Goal: Find specific page/section: Find specific page/section

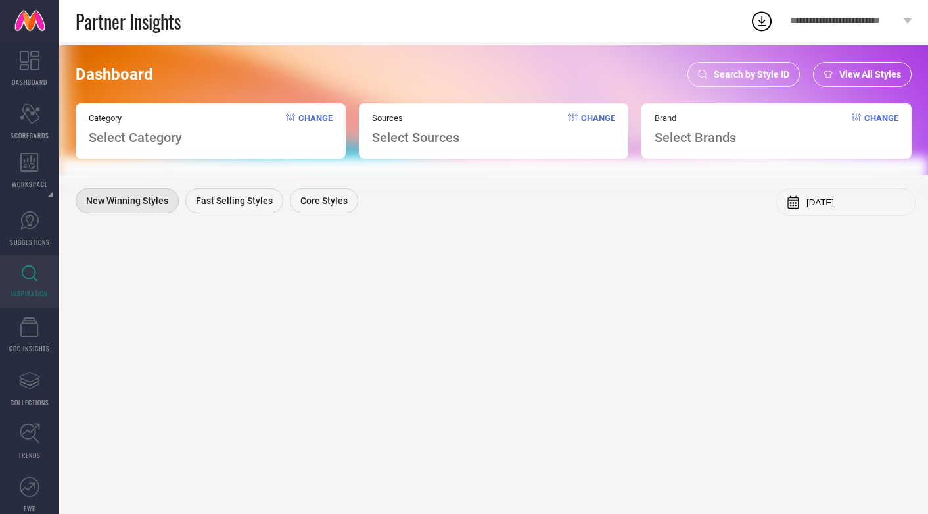
click at [740, 74] on span "Search by Style ID" at bounding box center [752, 74] width 76 height 11
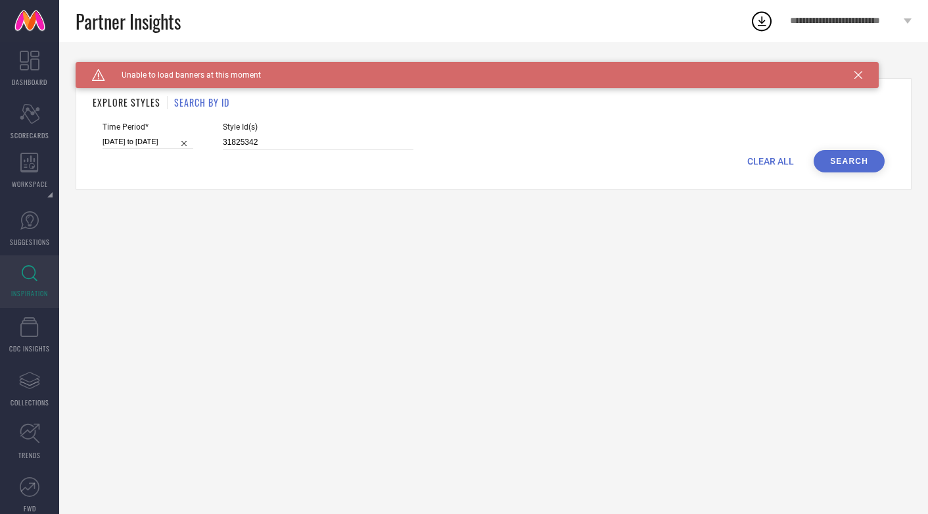
click at [862, 68] on div "Caution Created with Sketch. Unable to load banners at this moment" at bounding box center [478, 75] width 804 height 26
click at [854, 74] on div "Caution Created with Sketch. Unable to load banners at this moment" at bounding box center [478, 75] width 804 height 26
click at [855, 74] on icon at bounding box center [859, 75] width 8 height 8
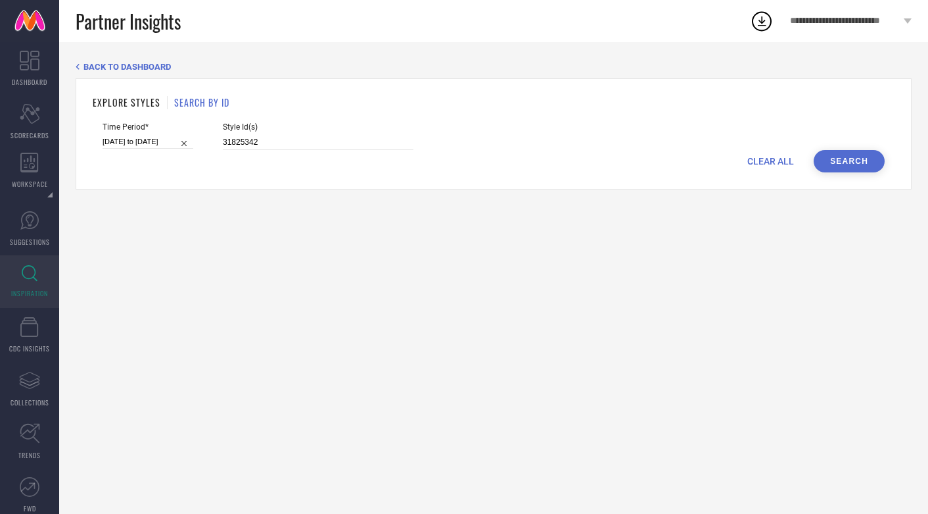
click at [118, 137] on input "09-09-2025 to 15-09-2025" at bounding box center [148, 142] width 91 height 14
select select "8"
select select "2025"
select select "9"
select select "2025"
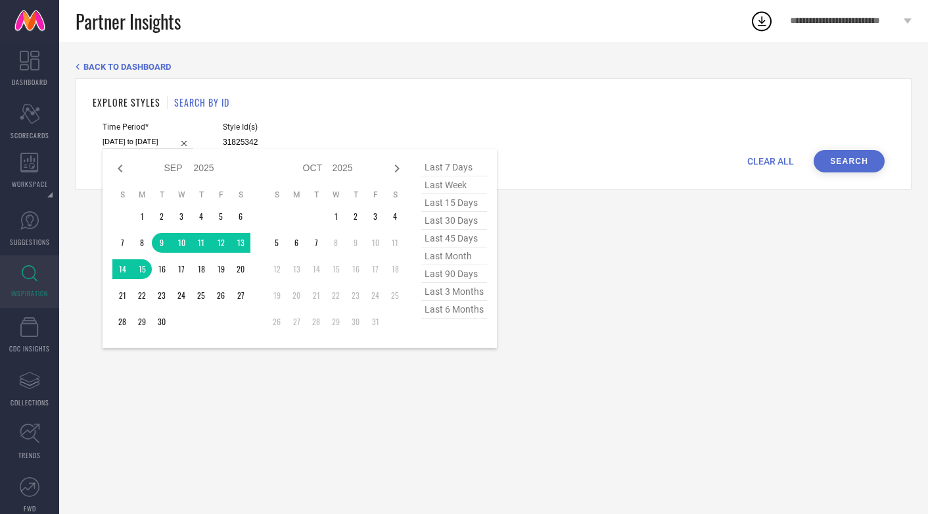
click at [454, 163] on span "last 7 days" at bounding box center [454, 167] width 66 height 18
type input "[DATE] to [DATE]"
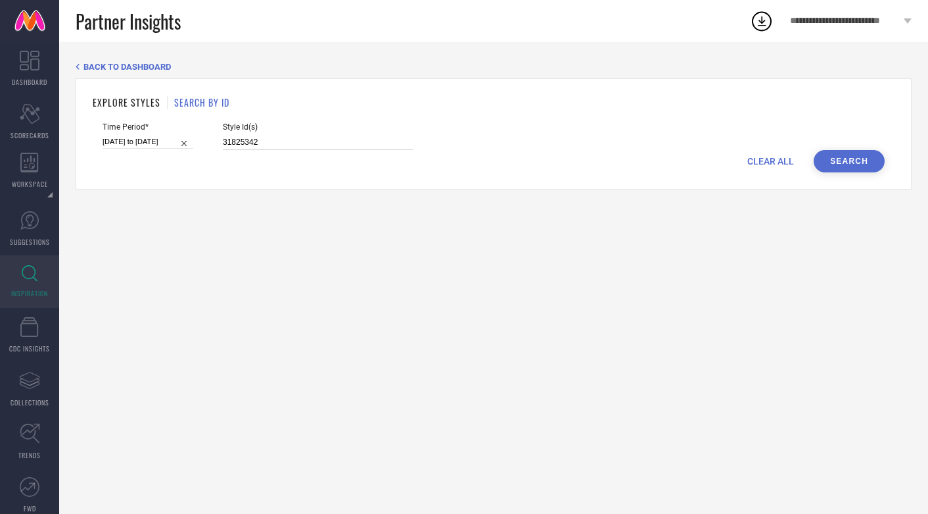
drag, startPoint x: 274, startPoint y: 144, endPoint x: 176, endPoint y: 144, distance: 97.3
click at [176, 144] on div "Time Period* 01-10-2025 to 07-10-2025 Style Id(s) 31825342" at bounding box center [494, 136] width 782 height 28
paste input "4045939"
paste input "35067622"
paste input "34045949"
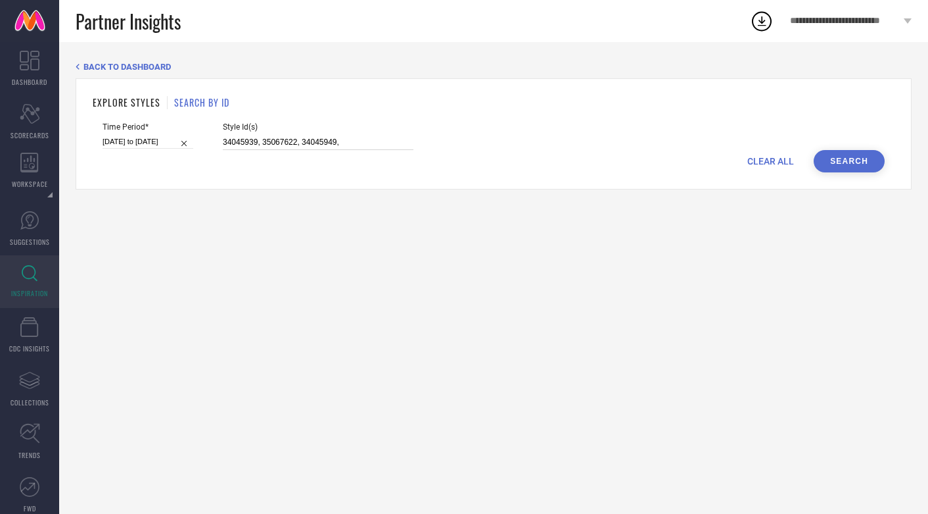
paste input "34045930"
paste input "34045933"
click at [381, 143] on input "34045939, 35067622, 34045949, 34045930, 34045933," at bounding box center [318, 142] width 191 height 15
paste input "35067620"
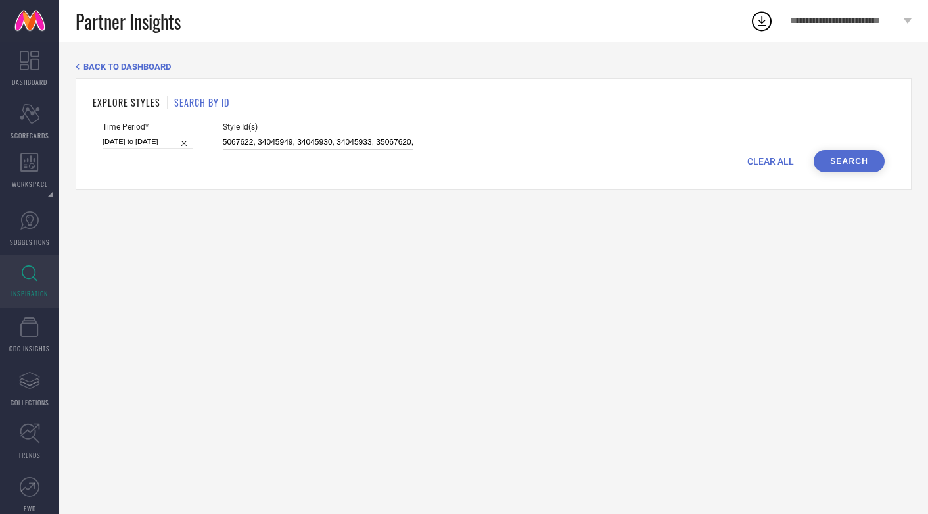
scroll to position [0, 0]
click at [388, 144] on input "34045939, 35067622, 34045949, 34045930, 34045933, 35067620," at bounding box center [318, 142] width 191 height 15
paste input "34045932"
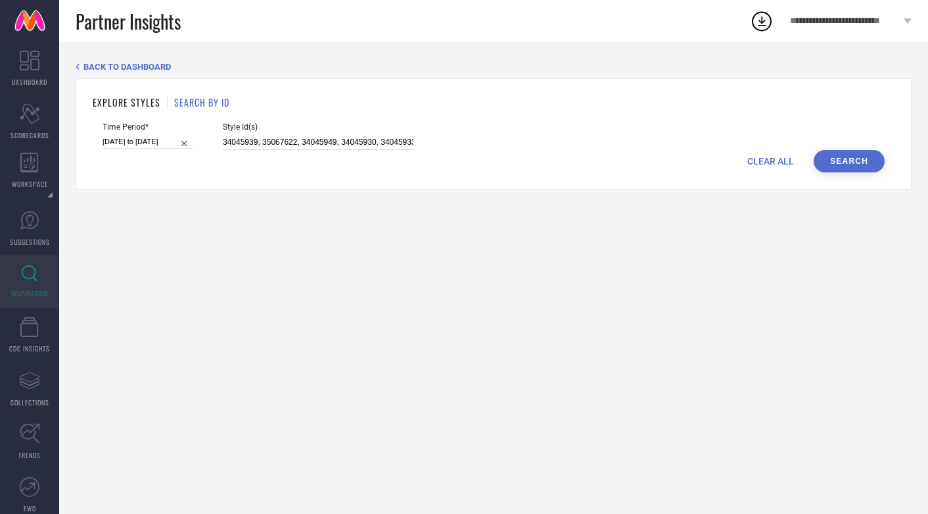
click at [388, 139] on input "34045939, 35067622, 34045949, 34045930, 34045933, 35067620, 34045932," at bounding box center [318, 142] width 191 height 15
paste input "34045942"
type input "34045939, 35067622, 34045949, 34045930, 34045933, 35067620, 34045932, 34045942"
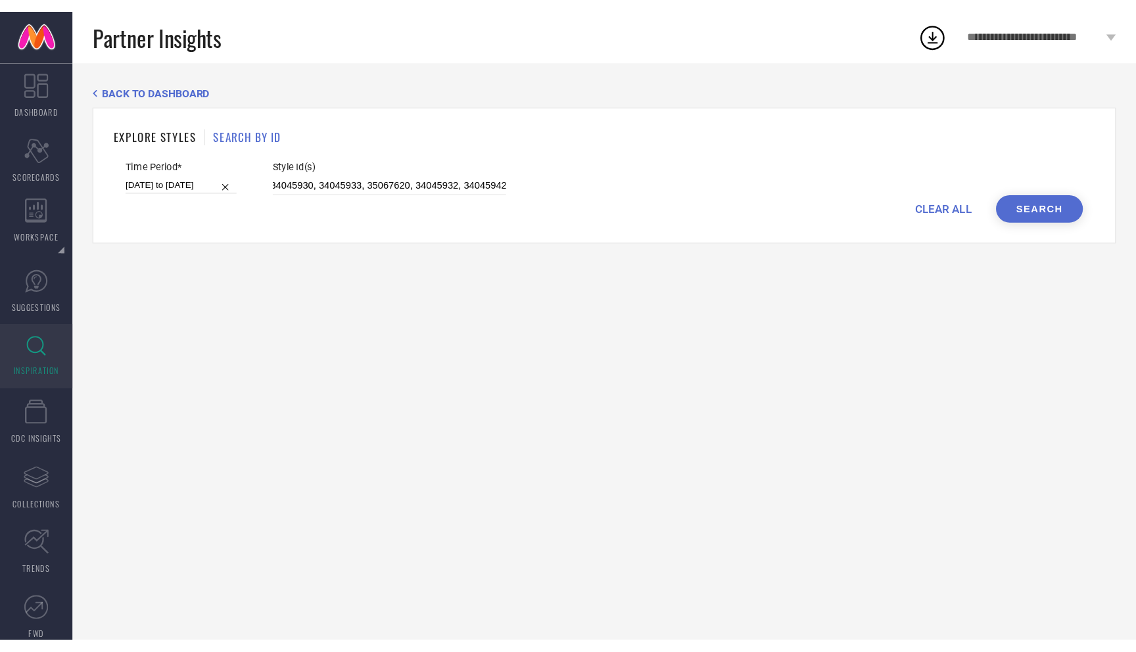
scroll to position [0, 0]
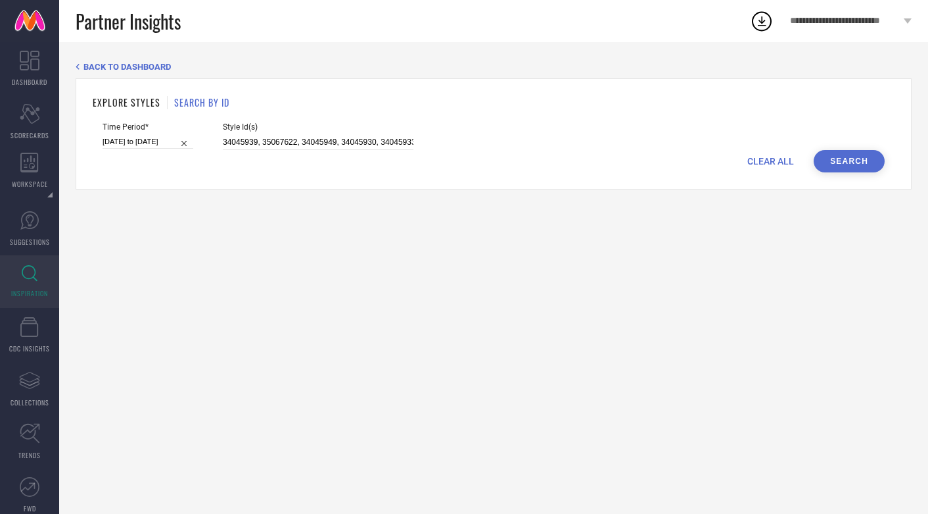
click at [871, 155] on button "Search" at bounding box center [849, 161] width 71 height 22
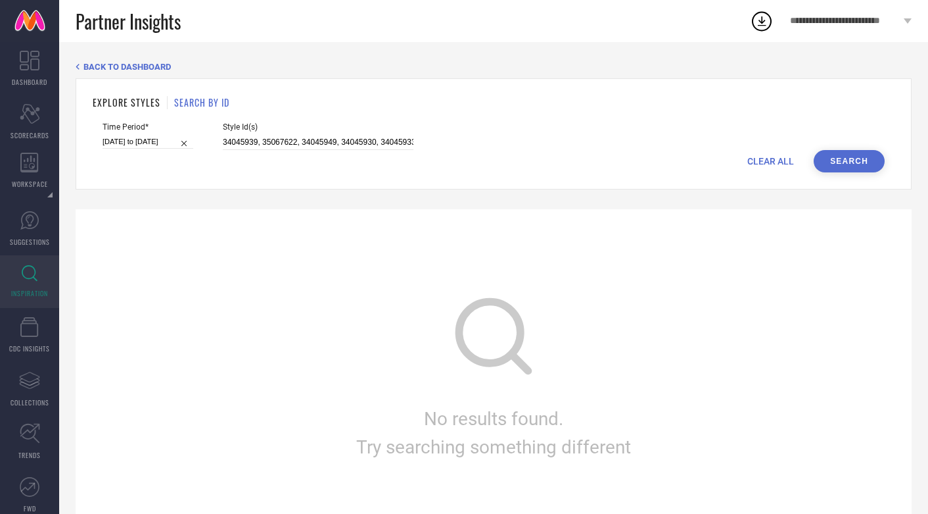
select select "9"
select select "2025"
select select "10"
select select "2025"
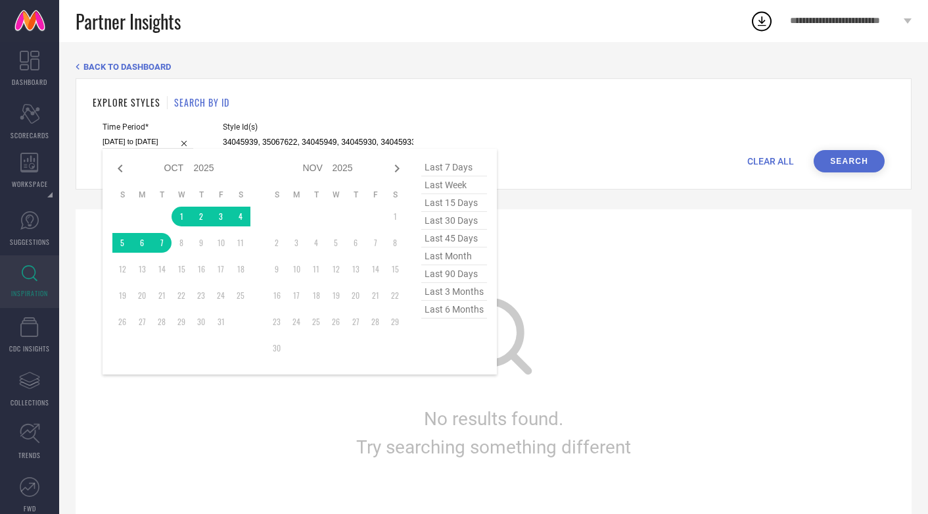
click at [138, 141] on input "[DATE] to [DATE]" at bounding box center [148, 142] width 91 height 14
click at [468, 165] on span "last 7 days" at bounding box center [454, 167] width 66 height 18
type input "[DATE] to [DATE]"
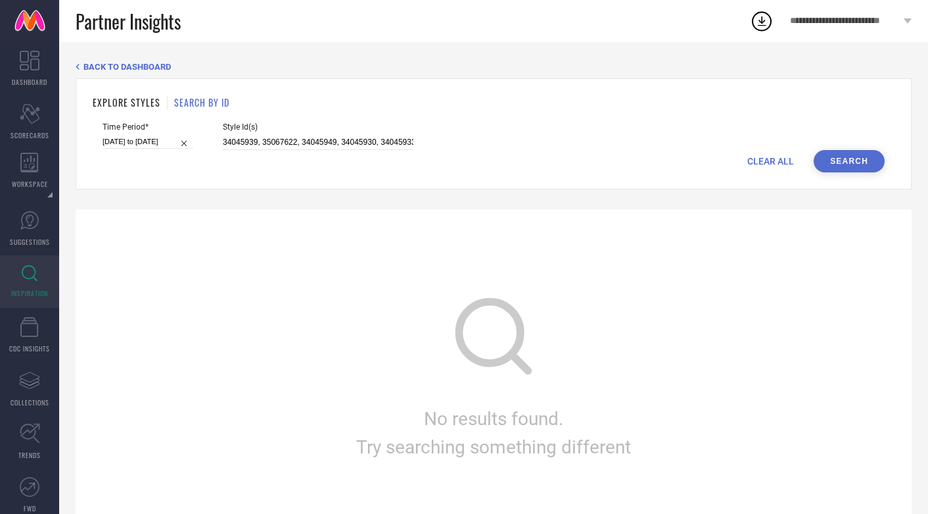
click at [861, 158] on button "Search" at bounding box center [849, 161] width 71 height 22
click at [143, 138] on input "[DATE] to [DATE]" at bounding box center [148, 142] width 91 height 14
select select "9"
select select "2025"
select select "10"
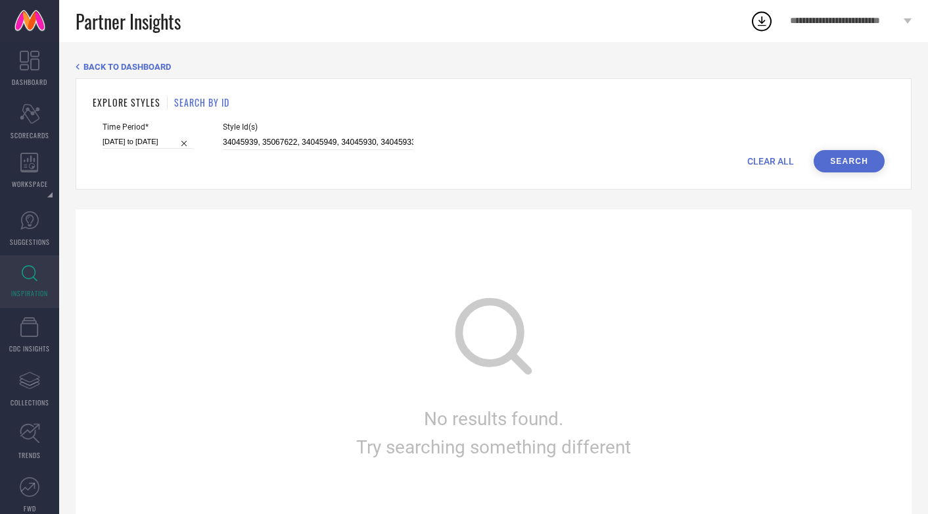
select select "2025"
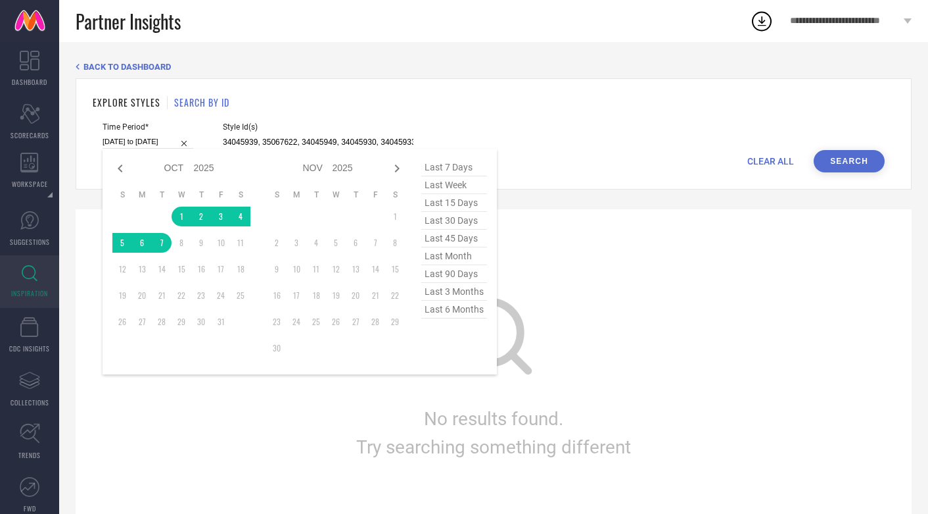
click at [452, 183] on span "last week" at bounding box center [454, 185] width 66 height 18
type input "28-09-2025 to 04-10-2025"
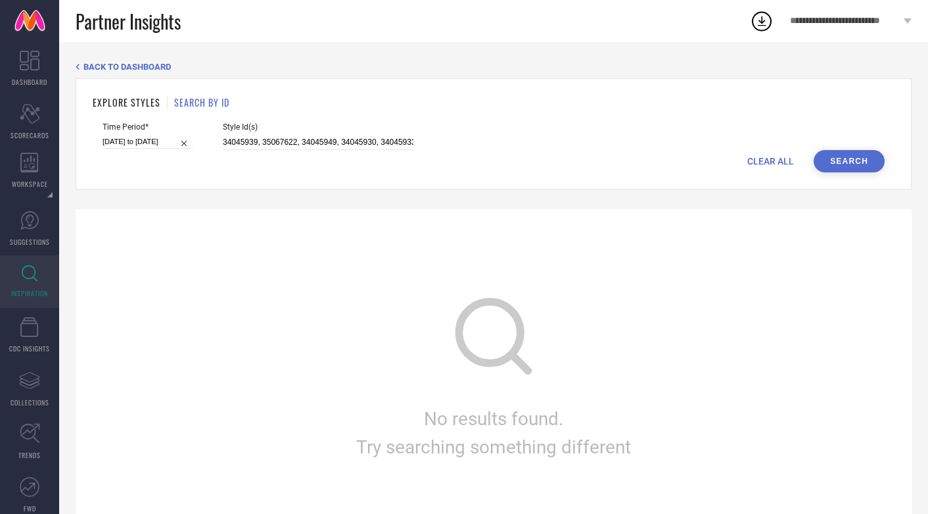
click at [846, 164] on button "Search" at bounding box center [849, 161] width 71 height 22
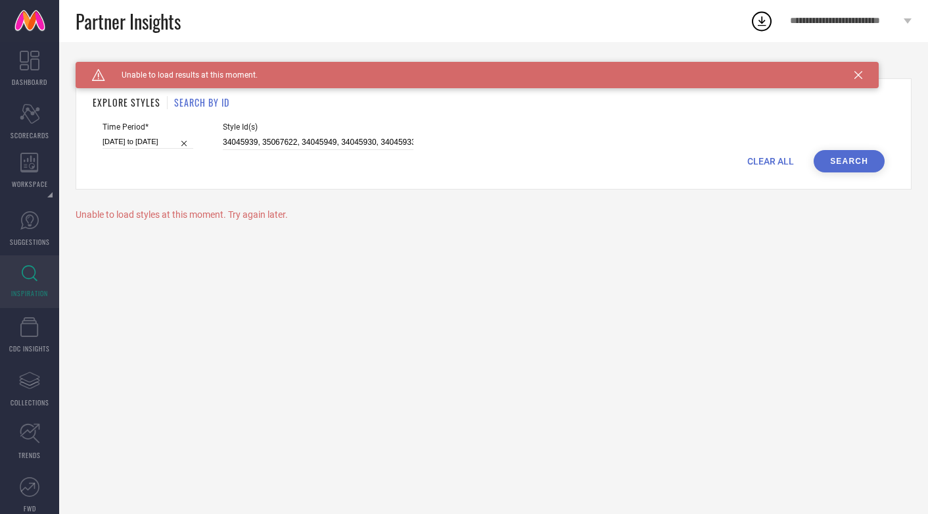
click at [843, 164] on button "Search" at bounding box center [849, 161] width 71 height 22
click at [265, 142] on input "34045939, 35067622, 34045949, 34045930, 34045933, 35067620, 34045932, 34045942" at bounding box center [318, 142] width 191 height 15
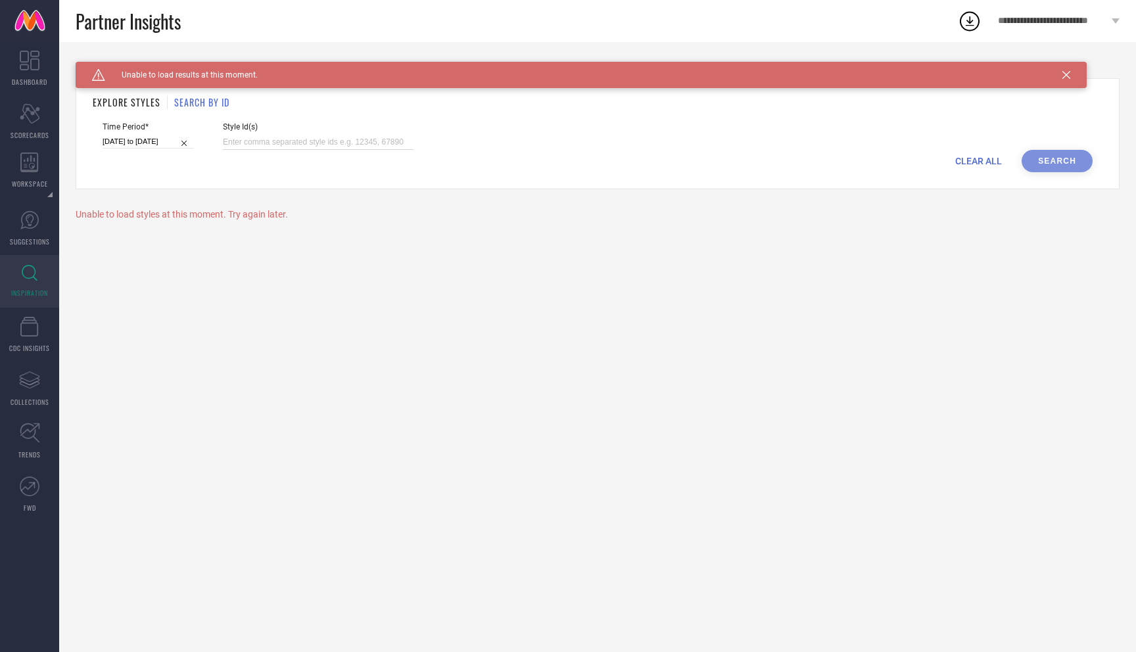
click at [252, 139] on input at bounding box center [318, 142] width 191 height 15
paste input "34045939, 35067622, 34045949, 34045930, 34045933, 35067620, 34045932, 34045942"
type input "34045939, 35067622, 34045949, 34045930, 34045933, 35067620, 34045932, 34045942"
click at [928, 150] on div "CLEAR ALL Search" at bounding box center [598, 161] width 990 height 22
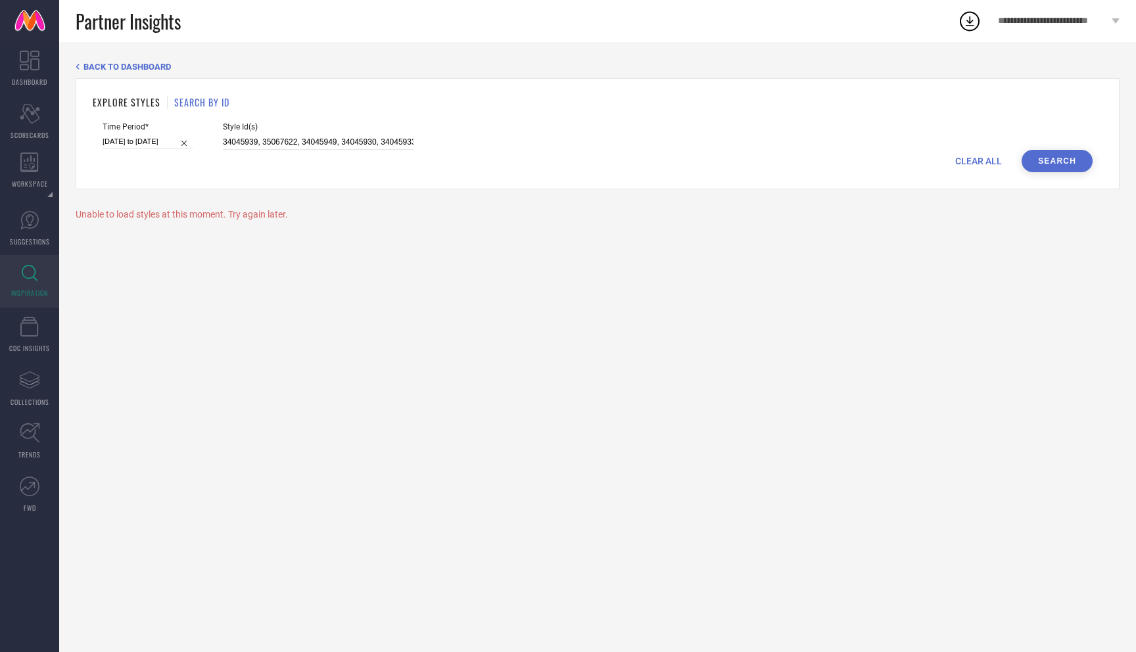
click at [928, 162] on button "Search" at bounding box center [1057, 161] width 71 height 22
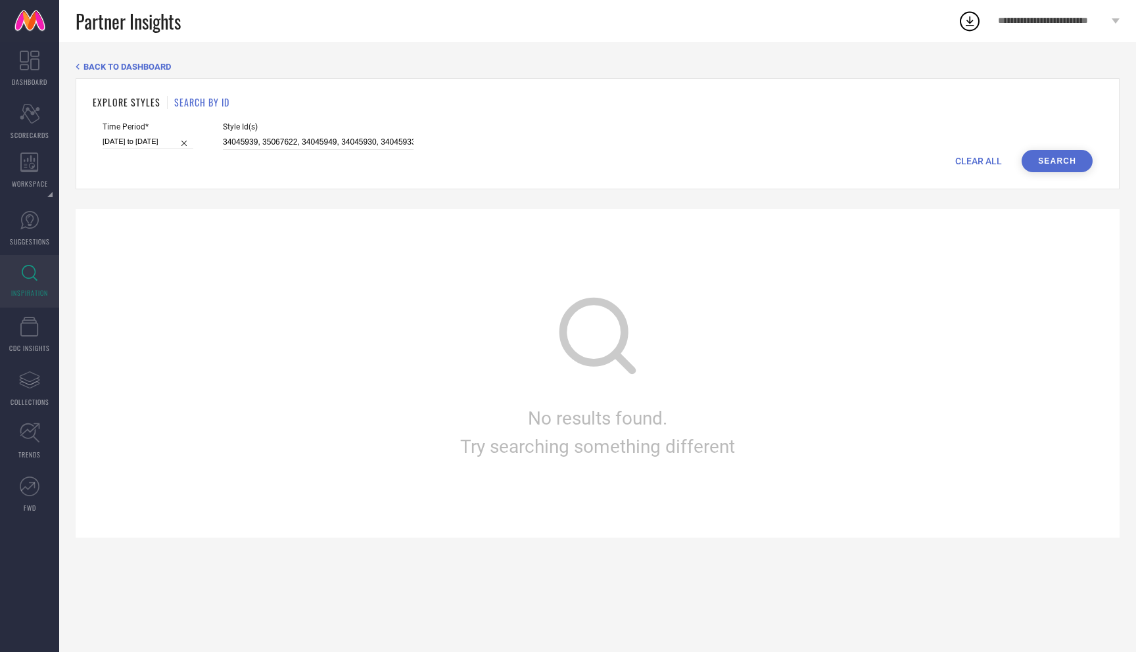
click at [133, 141] on input "28-09-2025 to 04-10-2025" at bounding box center [148, 142] width 91 height 14
select select "8"
select select "2025"
select select "9"
select select "2025"
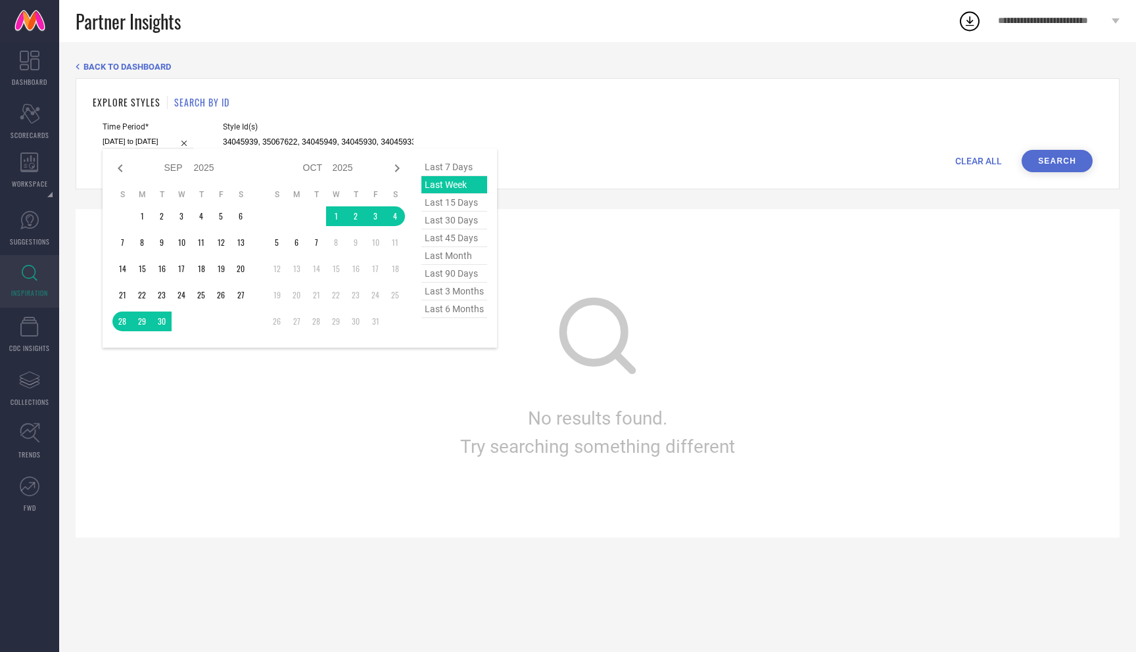
click at [444, 173] on span "last 7 days" at bounding box center [454, 167] width 66 height 18
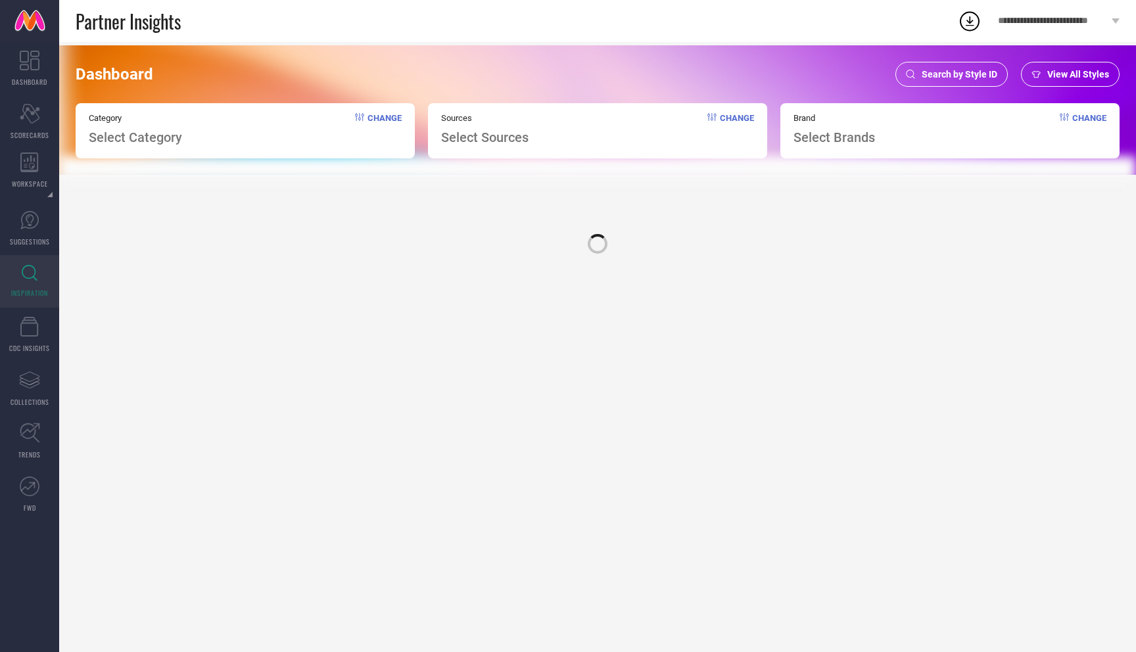
click at [952, 74] on span "Search by Style ID" at bounding box center [960, 74] width 76 height 11
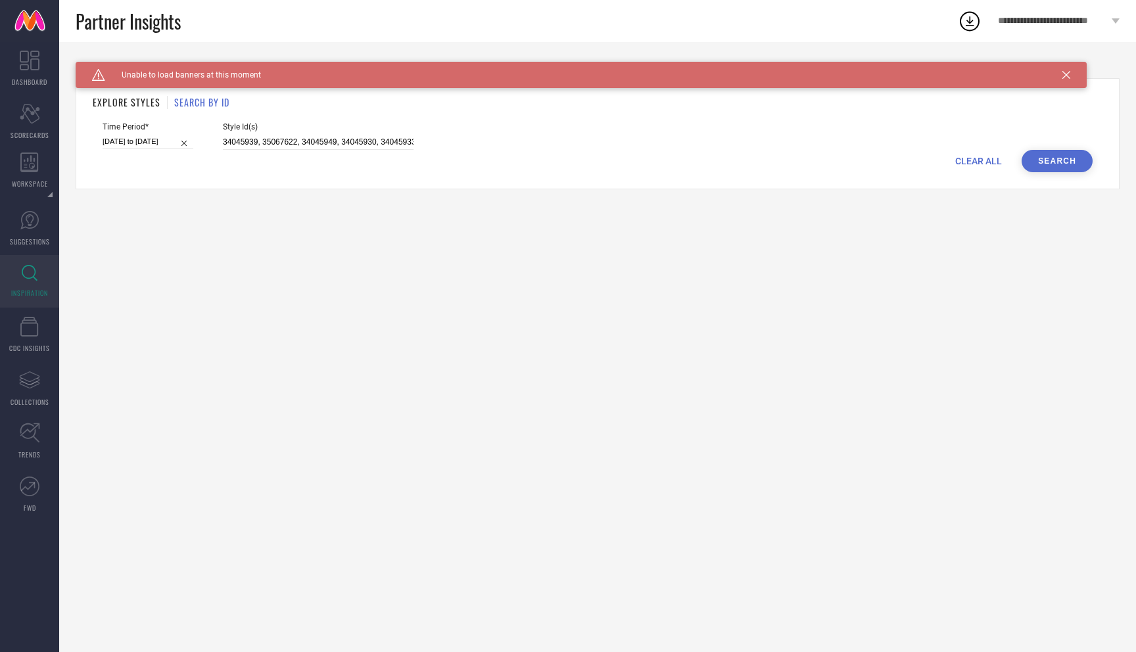
click at [1070, 156] on button "Search" at bounding box center [1057, 161] width 71 height 22
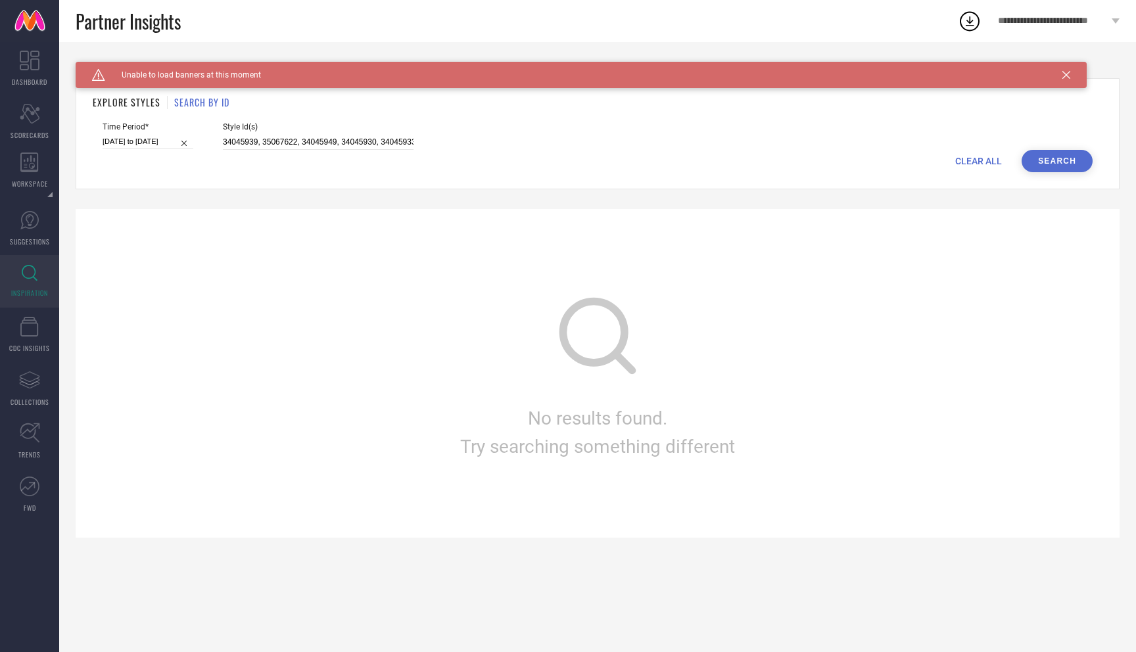
click at [146, 145] on input "28-09-2025 to 04-10-2025" at bounding box center [148, 142] width 91 height 14
select select "8"
select select "2025"
select select "9"
select select "2025"
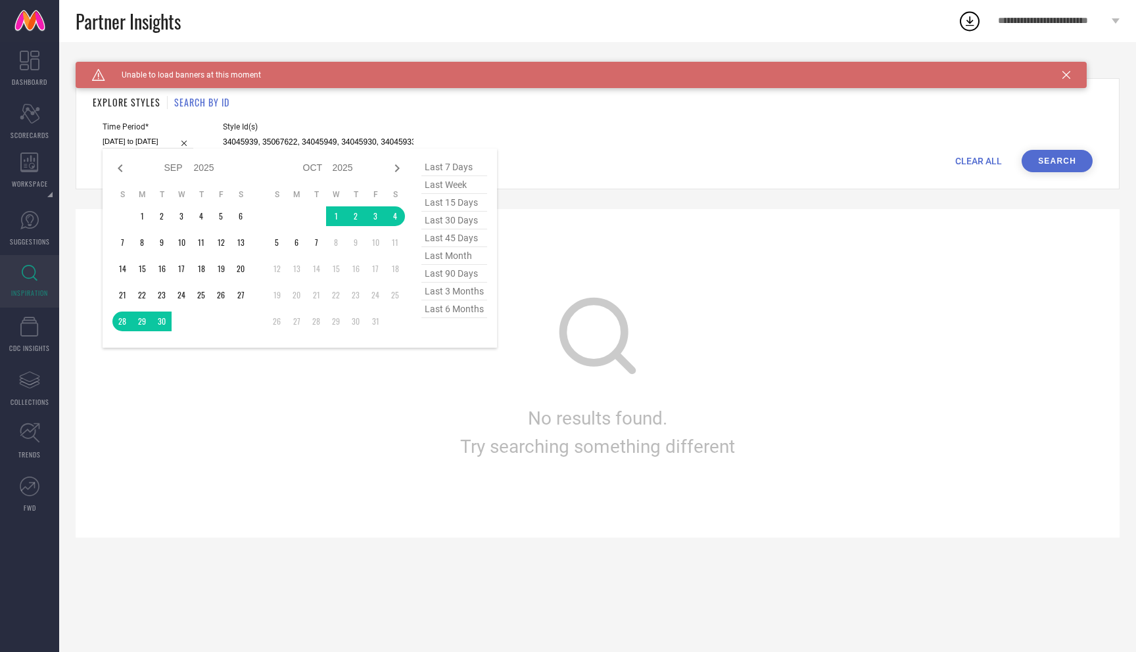
click at [452, 169] on span "last 7 days" at bounding box center [454, 167] width 66 height 18
type input "[DATE] to [DATE]"
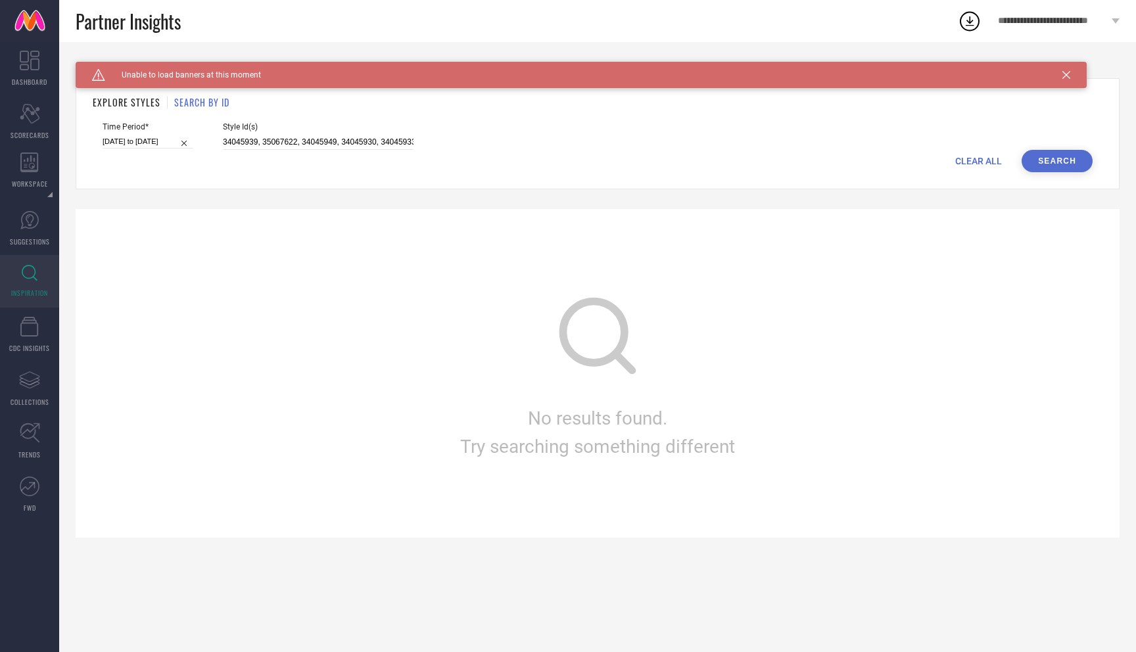
click at [1045, 166] on button "Search" at bounding box center [1057, 161] width 71 height 22
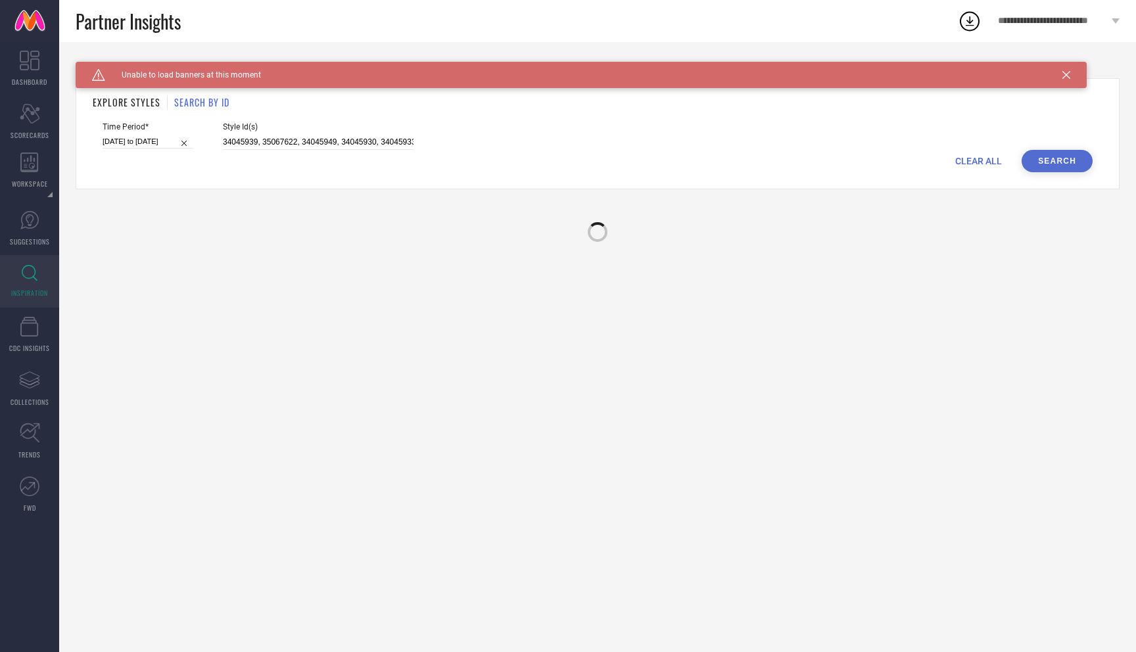
click at [1045, 166] on button "Search" at bounding box center [1057, 161] width 71 height 22
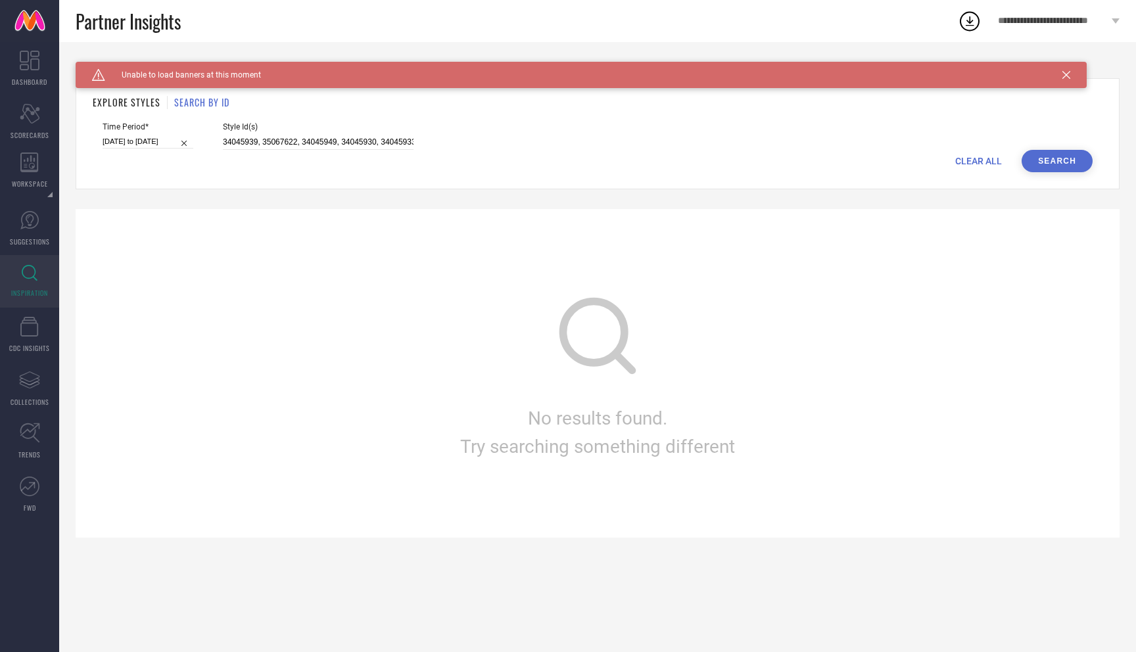
click at [1045, 166] on button "Search" at bounding box center [1057, 161] width 71 height 22
click at [1068, 60] on div "Caution Created with Sketch. Unable to load banners at this moment BACK TO DASH…" at bounding box center [597, 347] width 1077 height 610
click at [1068, 70] on div "Caution Created with Sketch. Unable to load banners at this moment" at bounding box center [581, 75] width 1011 height 26
click at [1066, 81] on div "Caution Created with Sketch. Unable to load banners at this moment" at bounding box center [581, 75] width 1011 height 26
click at [1066, 74] on icon at bounding box center [1067, 75] width 8 height 8
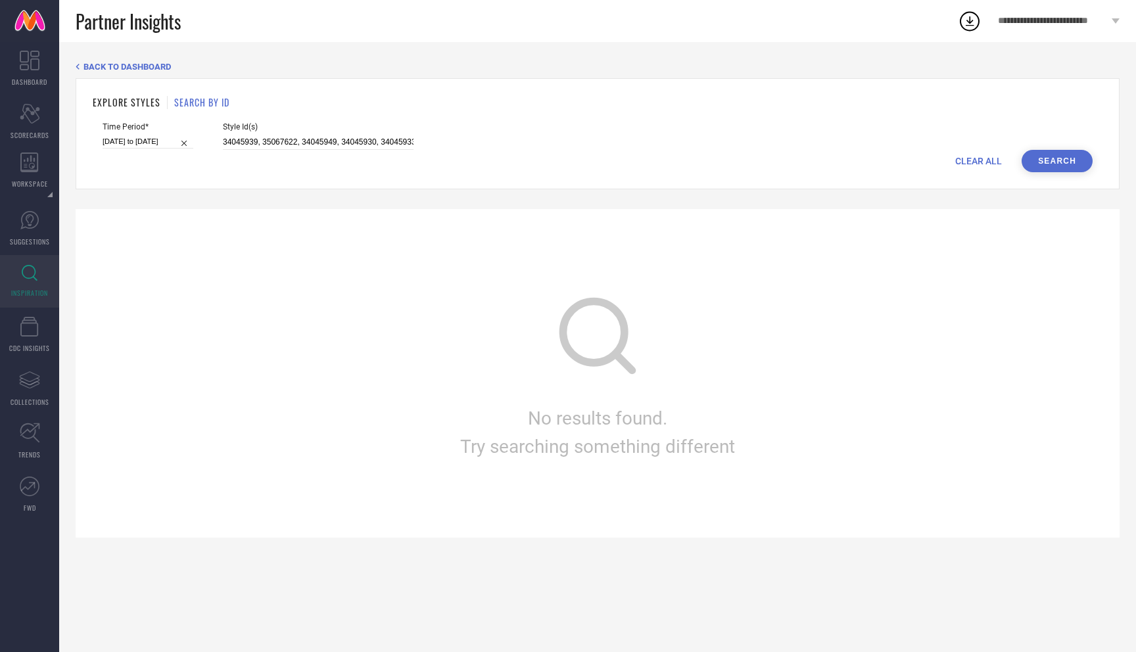
click at [1049, 154] on button "Search" at bounding box center [1057, 161] width 71 height 22
click at [246, 144] on input "34045939, 35067622, 34045949, 34045930, 34045933, 35067620, 34045932, 34045942" at bounding box center [318, 142] width 191 height 15
paste input "34045939, 35067622, 34045949, 34045930, 34045933, 35067620, 34045932, 34045942"
click at [1059, 164] on button "Search" at bounding box center [1057, 161] width 71 height 22
click at [362, 140] on input "34045939, 35067622, 34045949, 34045930, 34045933, 35067620, 34045932, 34045942" at bounding box center [318, 142] width 191 height 15
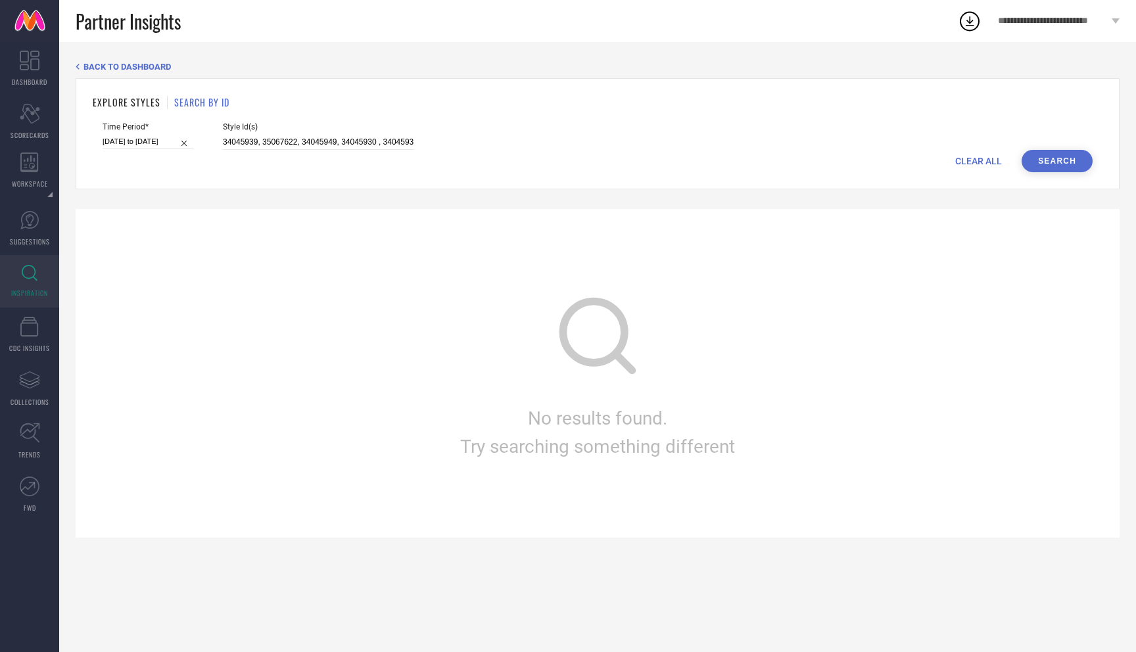
click at [1070, 150] on button "Search" at bounding box center [1057, 161] width 71 height 22
click at [320, 141] on input "34045939, 35067622, 34045949, 34045930 , 34045933, 35067620, 34045932, 34045942" at bounding box center [318, 142] width 191 height 15
click at [1046, 158] on button "Search" at bounding box center [1057, 161] width 71 height 22
click at [281, 142] on input "34045939, 35067622, 34045949 , 34045930 , 34045933, 35067620, 34045932, 34045942" at bounding box center [318, 142] width 191 height 15
click at [1047, 155] on button "Search" at bounding box center [1057, 161] width 71 height 22
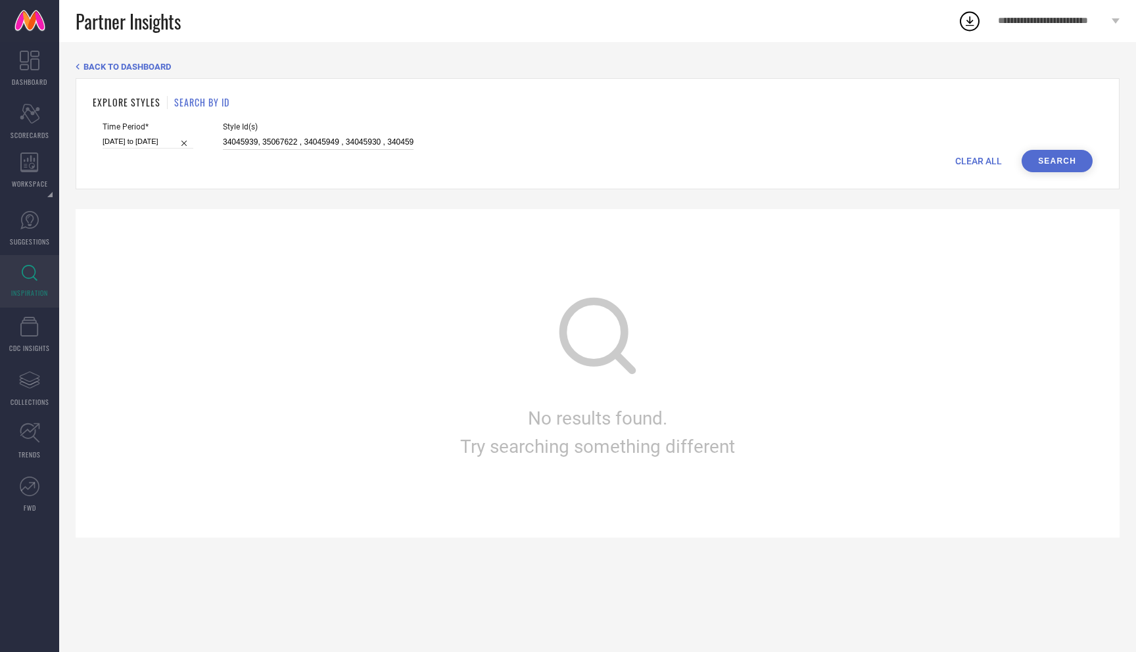
scroll to position [0, 128]
drag, startPoint x: 247, startPoint y: 141, endPoint x: 575, endPoint y: 143, distance: 328.1
click at [575, 143] on div "Time Period* 01-10-2025 to 07-10-2025 Style Id(s) 34045939, 35067622 , 34045949…" at bounding box center [598, 136] width 990 height 28
type input "34045939,"
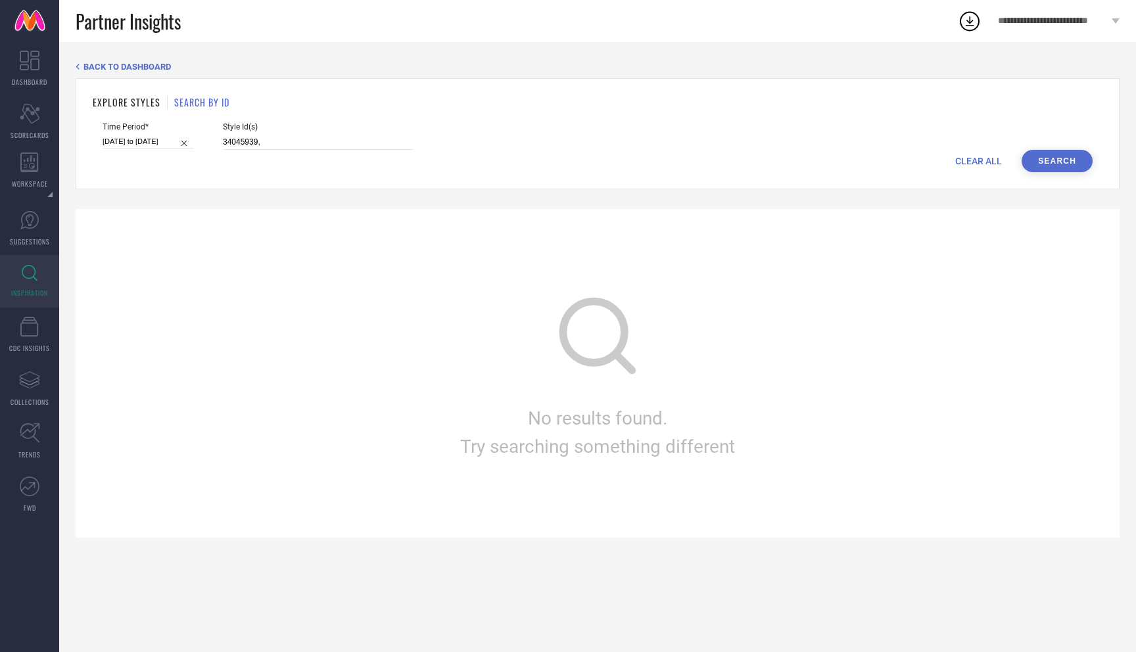
click at [1044, 162] on button "Search" at bounding box center [1057, 161] width 71 height 22
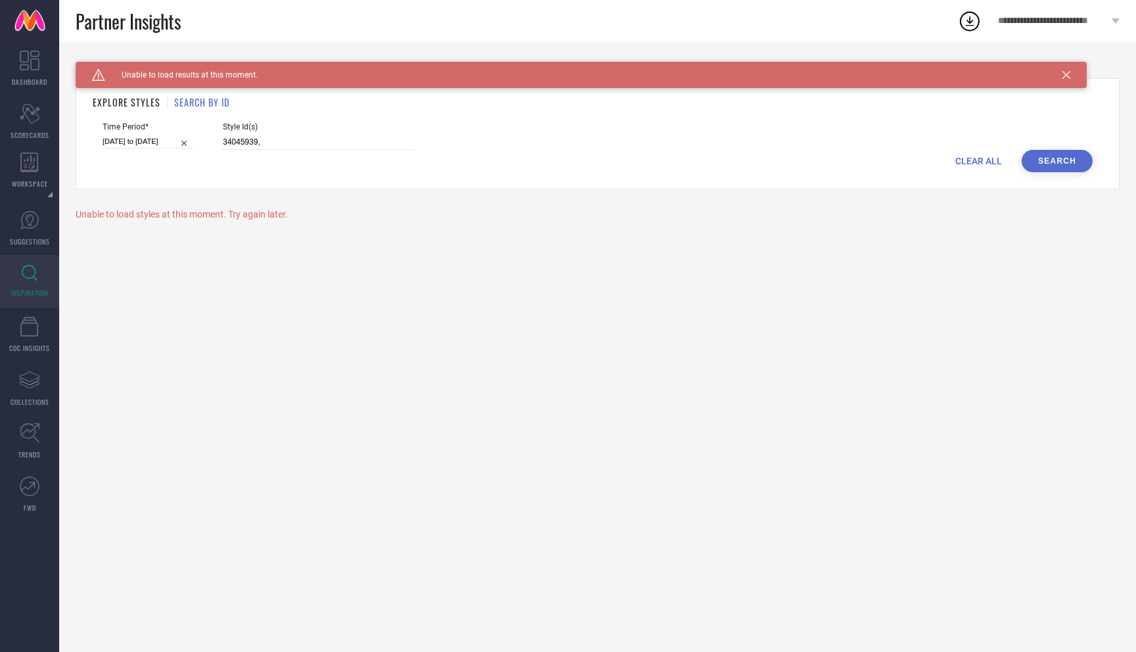
click at [149, 140] on input "[DATE] to [DATE]" at bounding box center [148, 142] width 91 height 14
select select "9"
select select "2025"
select select "10"
select select "2025"
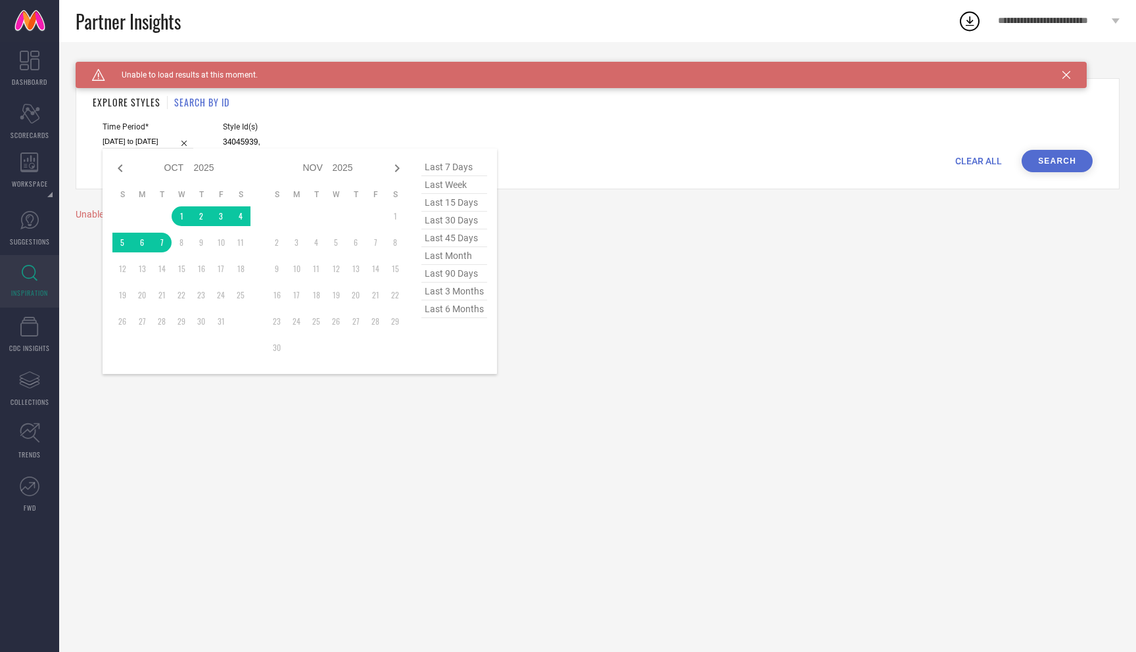
click at [458, 166] on span "last 7 days" at bounding box center [454, 167] width 66 height 18
type input "[DATE] to [DATE]"
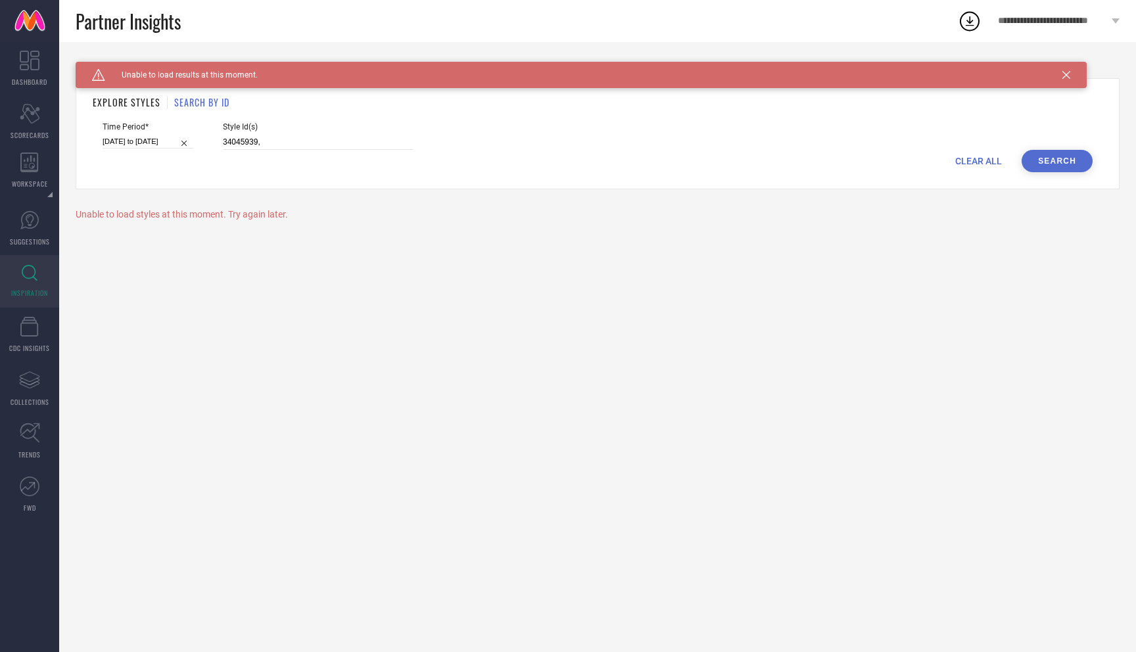
click at [1053, 152] on button "Search" at bounding box center [1057, 161] width 71 height 22
click at [322, 139] on input "34045939," at bounding box center [318, 142] width 191 height 15
type input "34045939"
click at [1045, 157] on button "Search" at bounding box center [1057, 161] width 71 height 22
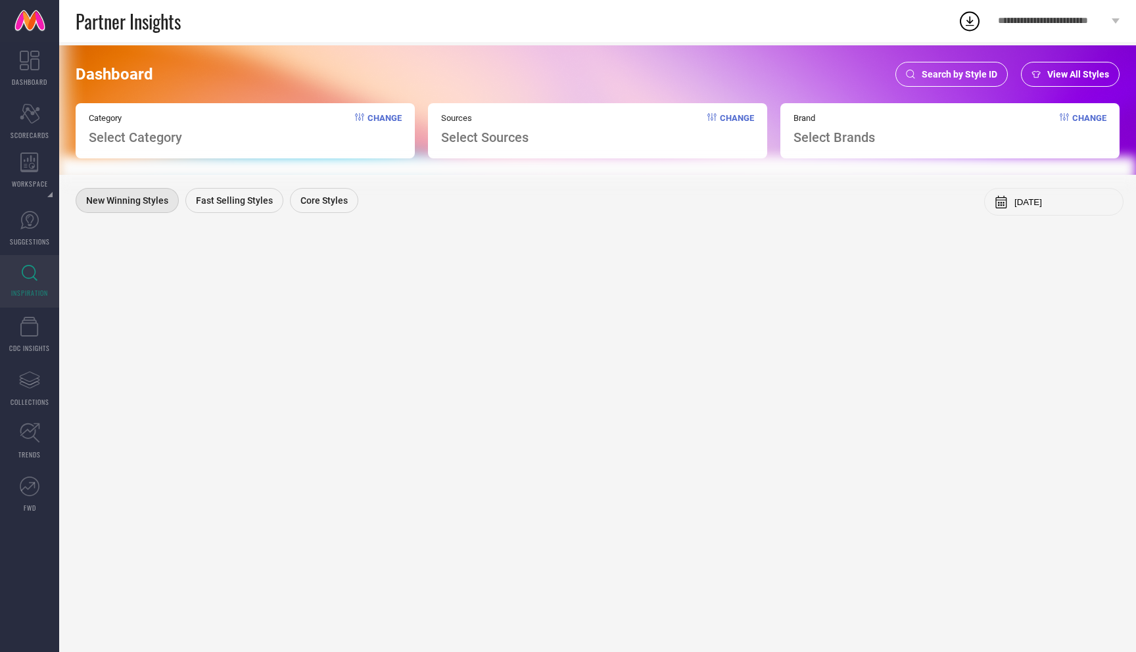
click at [967, 67] on div "Search by Style ID" at bounding box center [952, 74] width 112 height 25
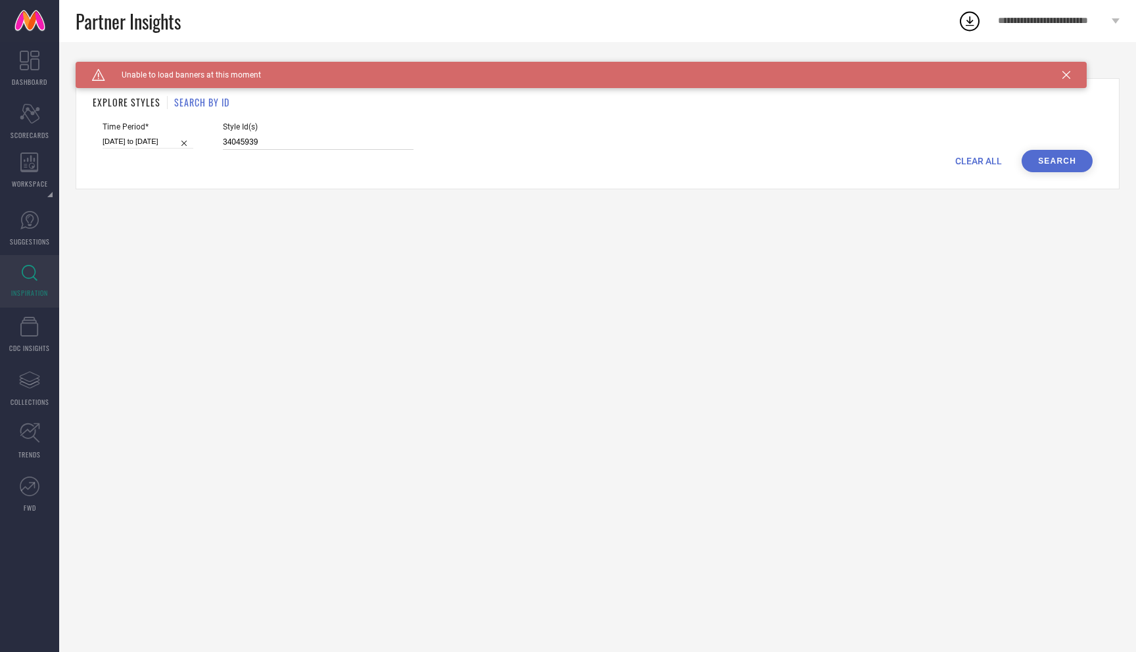
drag, startPoint x: 284, startPoint y: 141, endPoint x: 187, endPoint y: 139, distance: 96.7
click at [187, 139] on div "Time Period* [DATE] to [DATE] Style Id(s) 34045939" at bounding box center [598, 136] width 990 height 28
type input "34045939, 35067622, 34045949, 34045930, 34045933, 35067620, 34045932, 34045942"
click at [1053, 164] on button "Search" at bounding box center [1057, 161] width 71 height 22
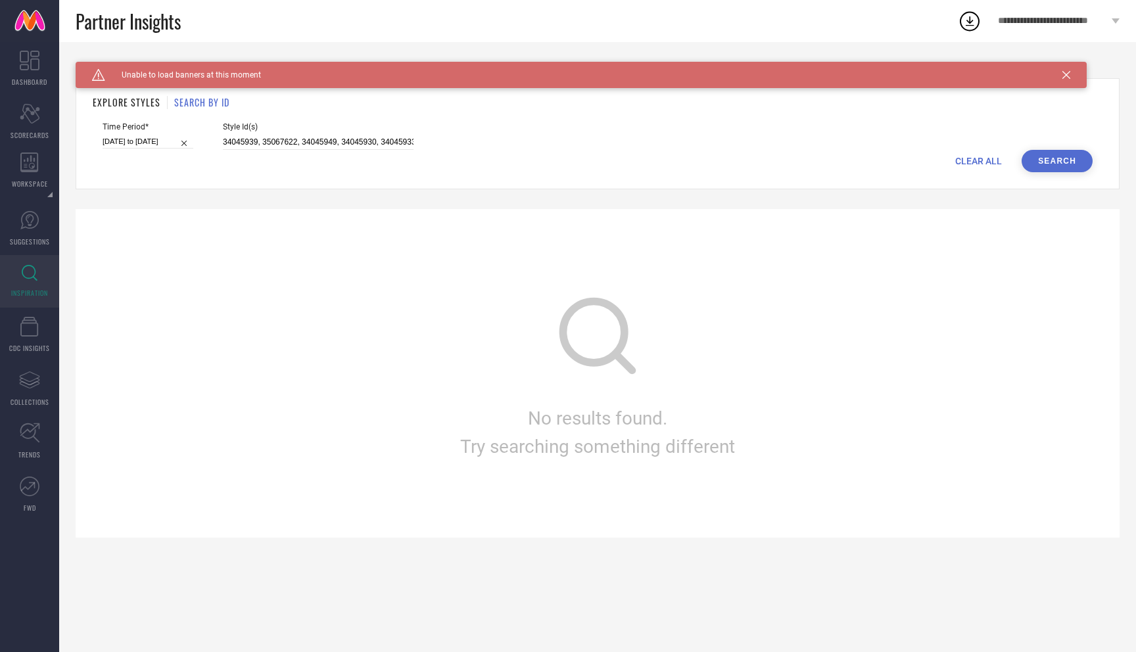
click at [1068, 71] on icon at bounding box center [1067, 75] width 8 height 8
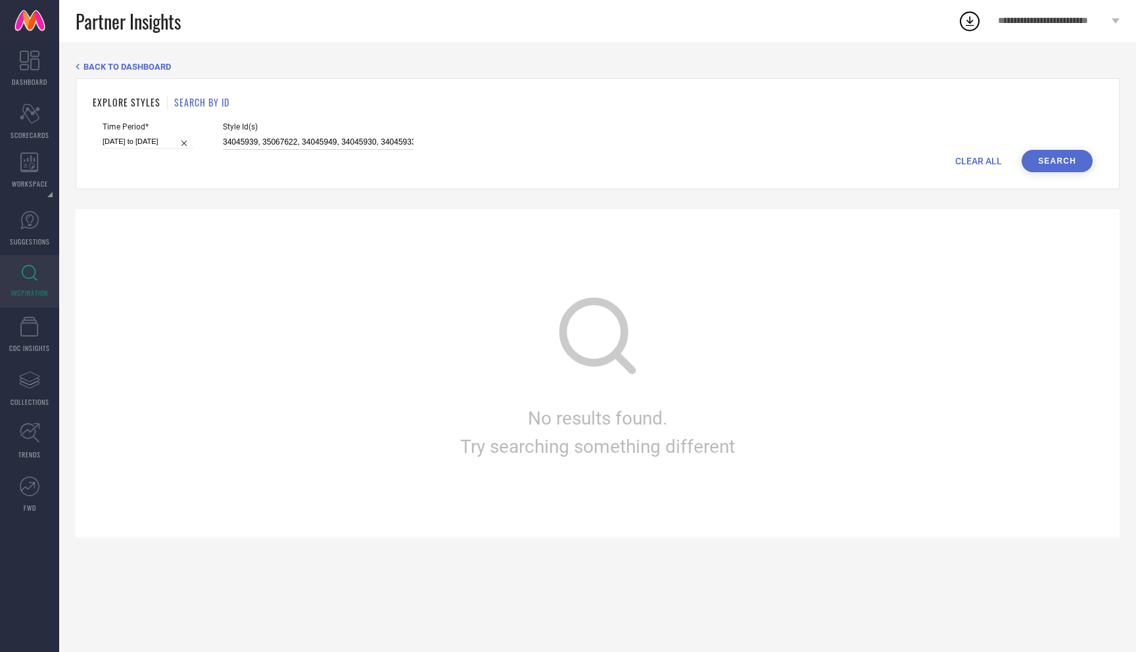
click at [287, 142] on input "34045939, 35067622, 34045949, 34045930, 34045933, 35067620, 34045932, 34045942" at bounding box center [318, 142] width 191 height 15
paste input "[URL][DOMAIN_NAME]"
type input "[URL][DOMAIN_NAME]"
click at [240, 142] on input at bounding box center [318, 142] width 191 height 15
type input "32045001"
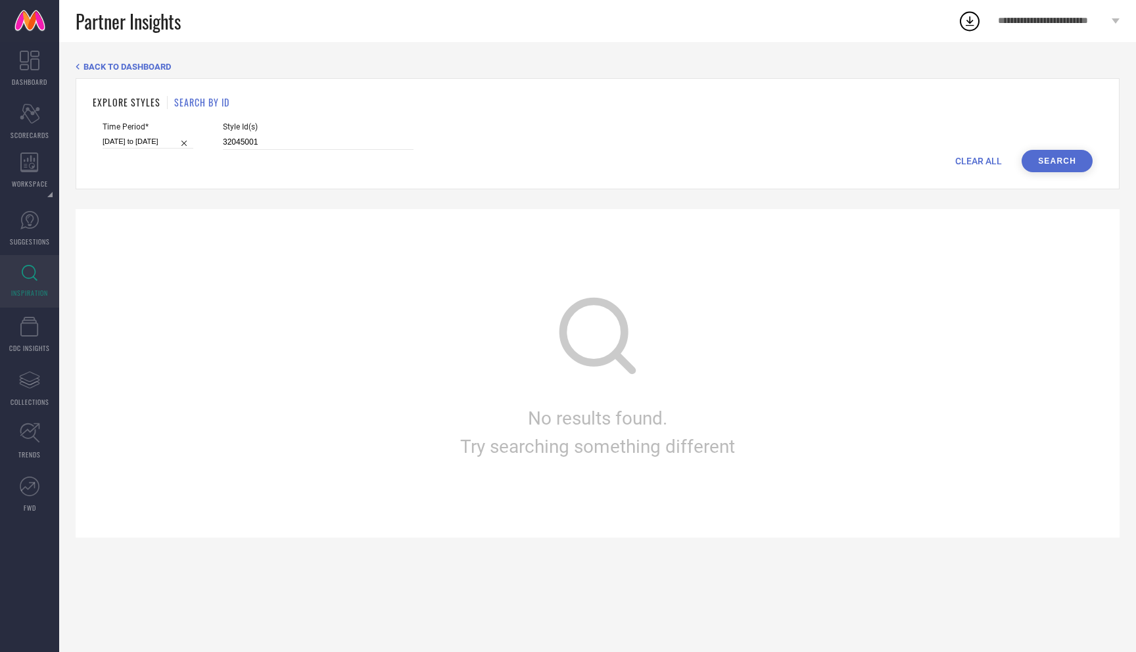
click at [1040, 156] on button "Search" at bounding box center [1057, 161] width 71 height 22
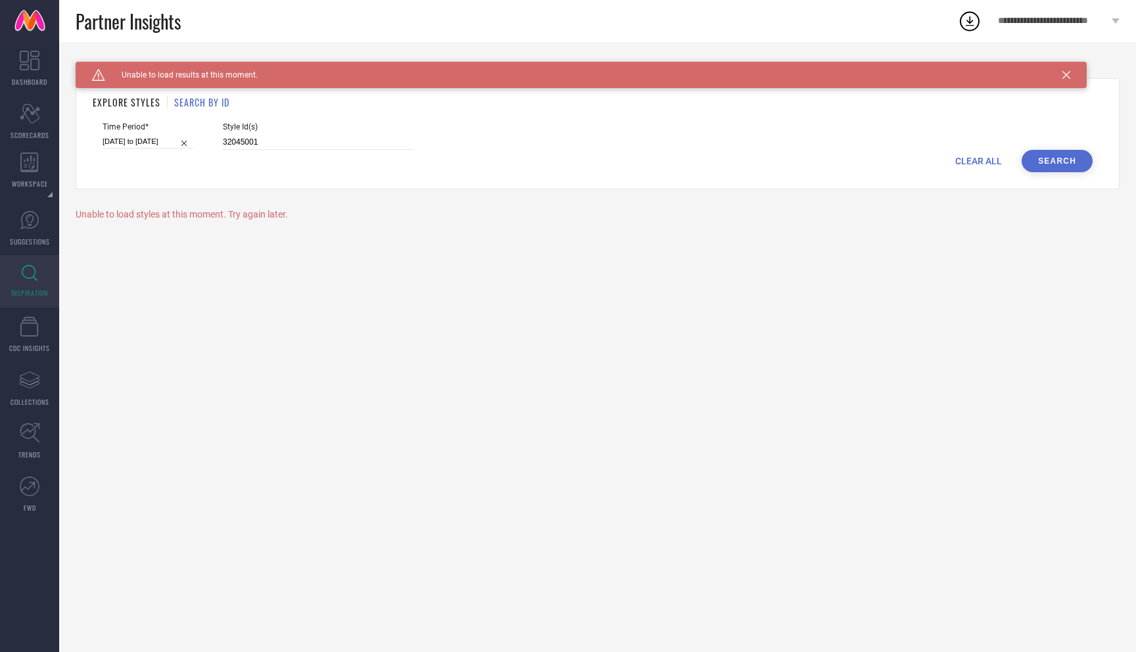
click at [314, 231] on div "Caution Created with Sketch. Unable to load results at this moment. BACK TO DAS…" at bounding box center [597, 347] width 1077 height 610
